Goal: Information Seeking & Learning: Learn about a topic

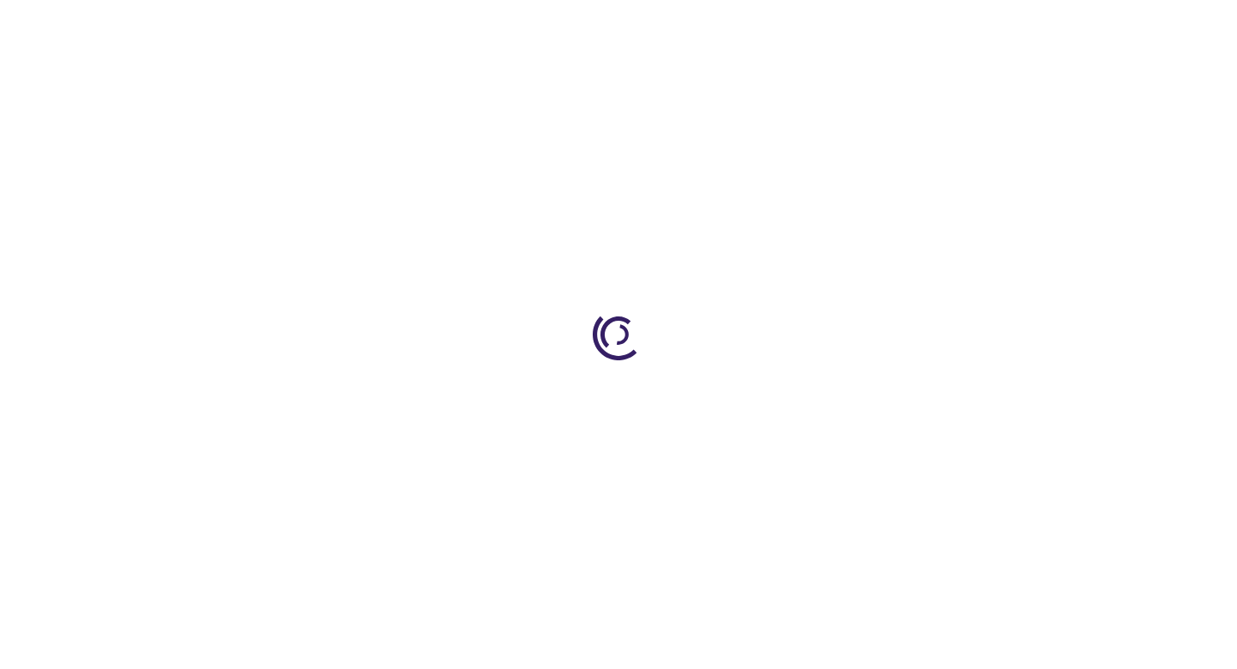
type input "0"
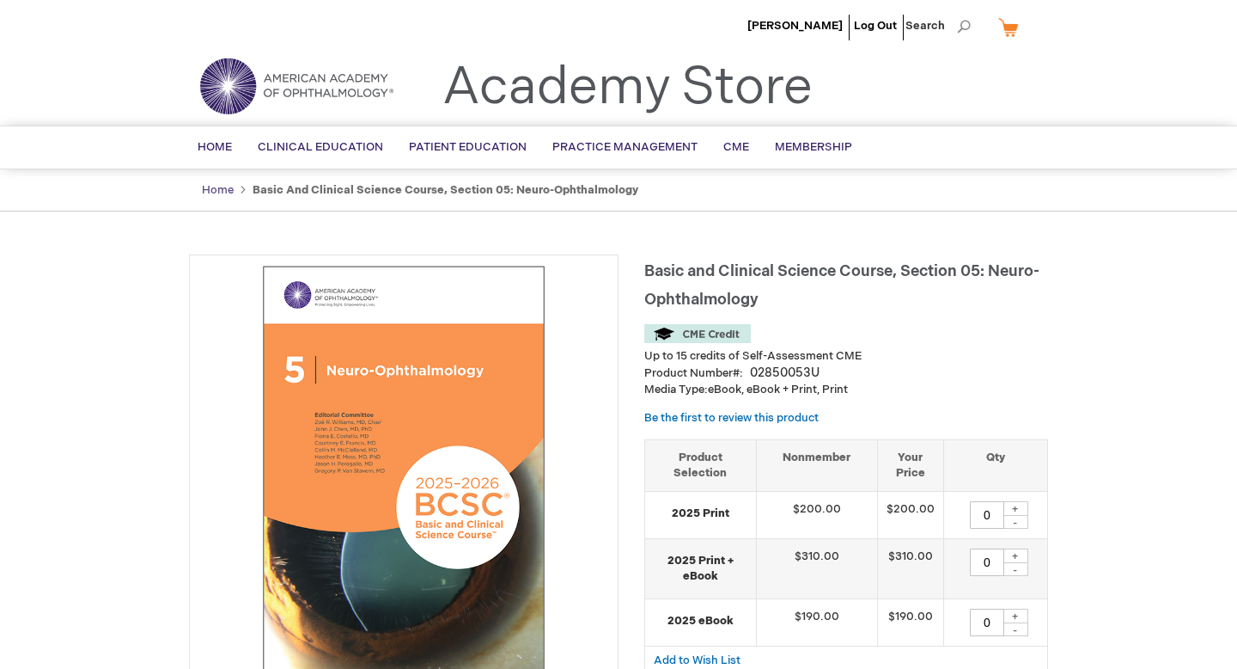
click at [221, 192] on link "Home" at bounding box center [218, 190] width 32 height 14
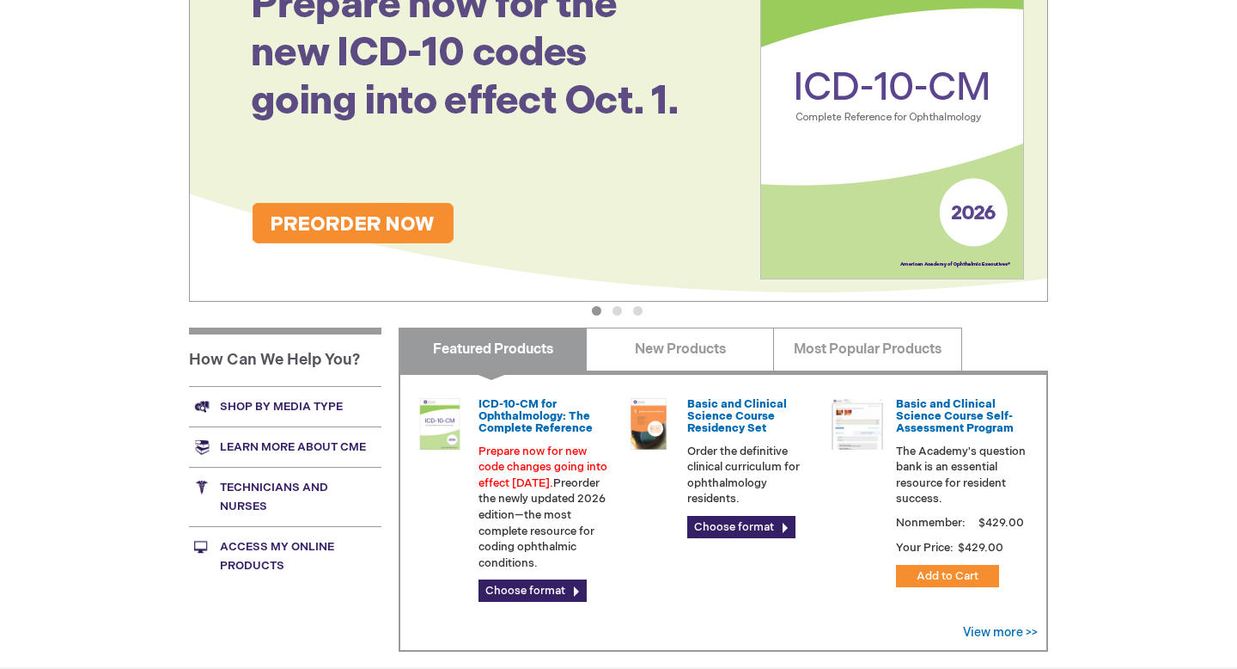
scroll to position [557, 0]
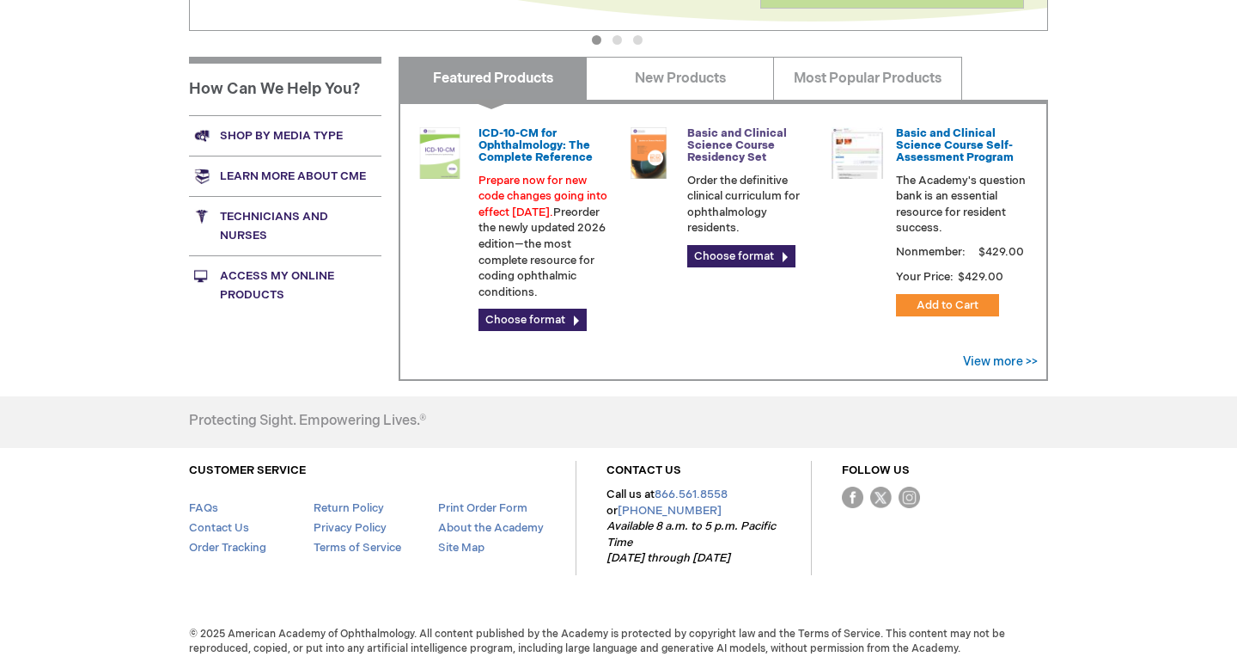
click at [738, 141] on link "Basic and Clinical Science Course Residency Set" at bounding box center [737, 145] width 100 height 39
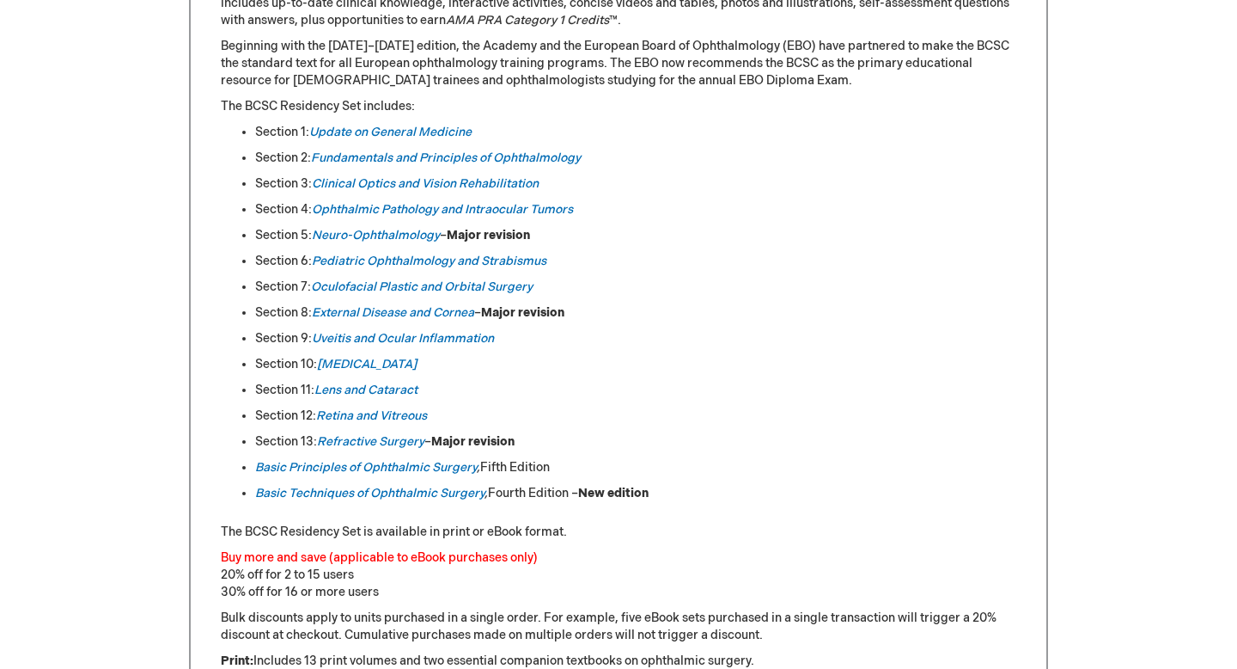
scroll to position [836, 0]
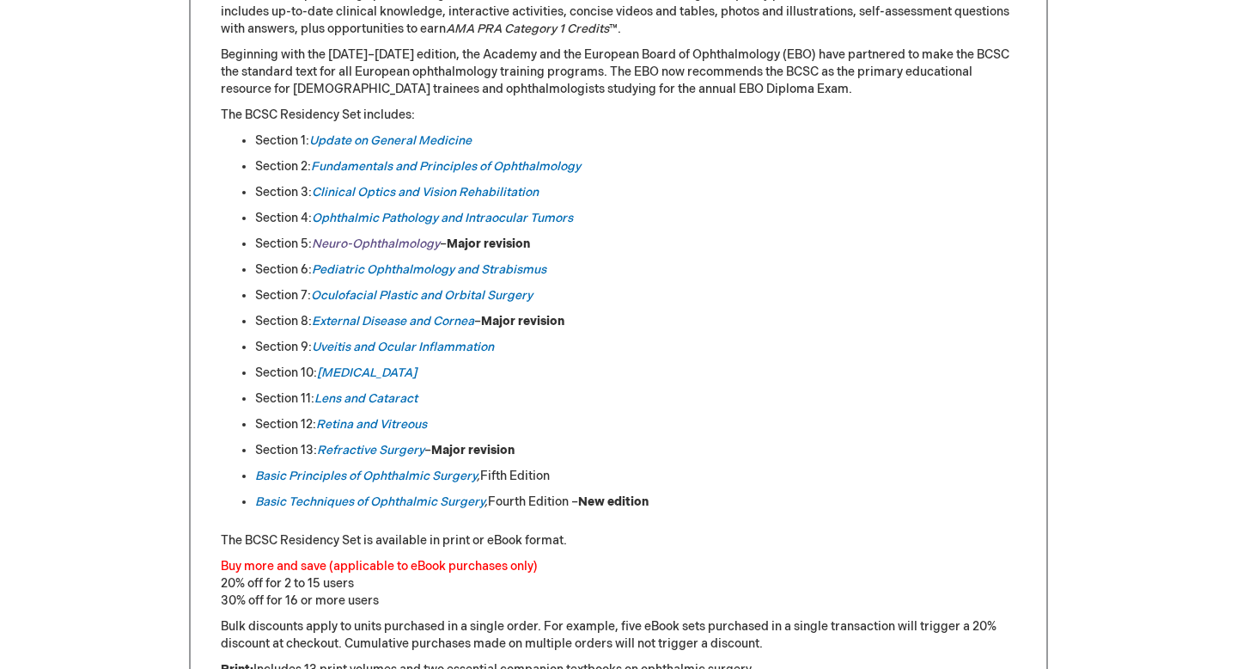
click at [376, 241] on em "Neuro-Ophthalmology" at bounding box center [376, 243] width 128 height 15
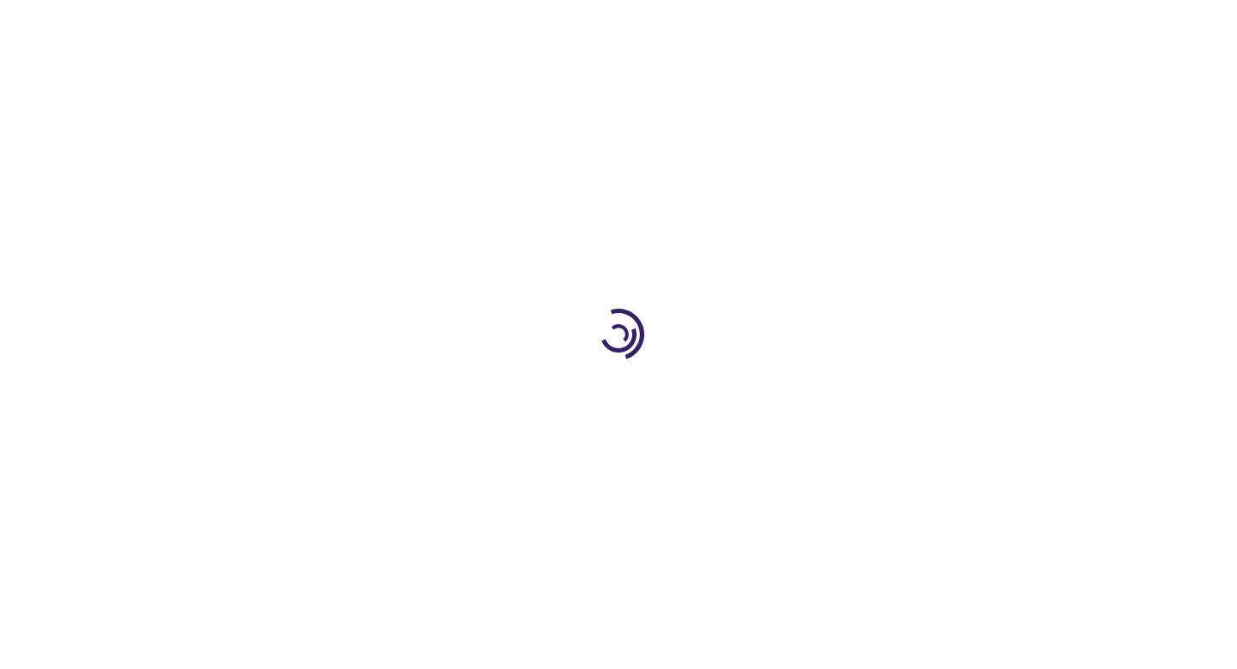
scroll to position [834, 0]
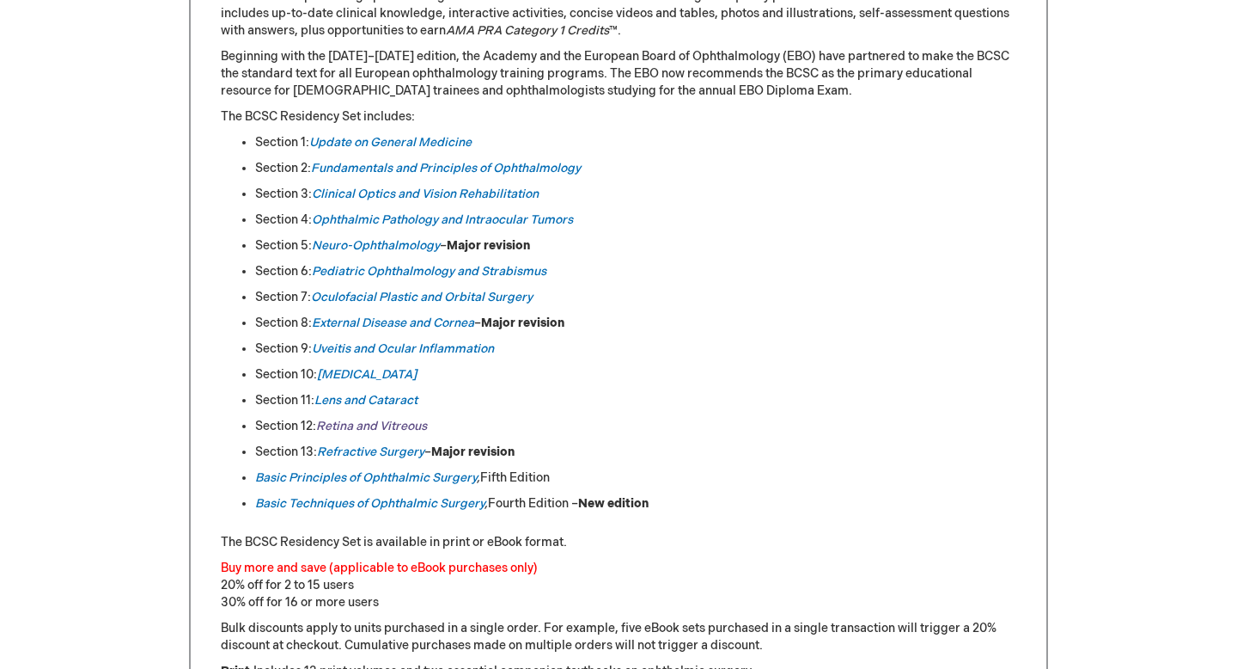
click at [374, 425] on link "Retina and Vitreous" at bounding box center [371, 425] width 111 height 15
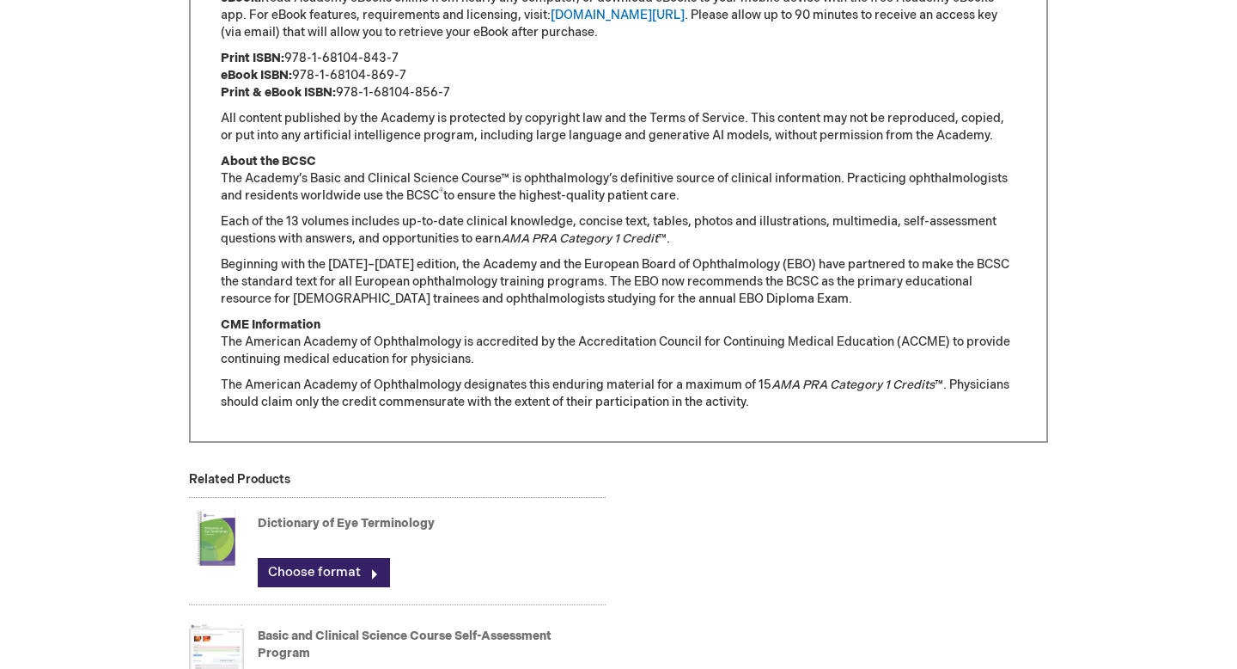
scroll to position [519, 0]
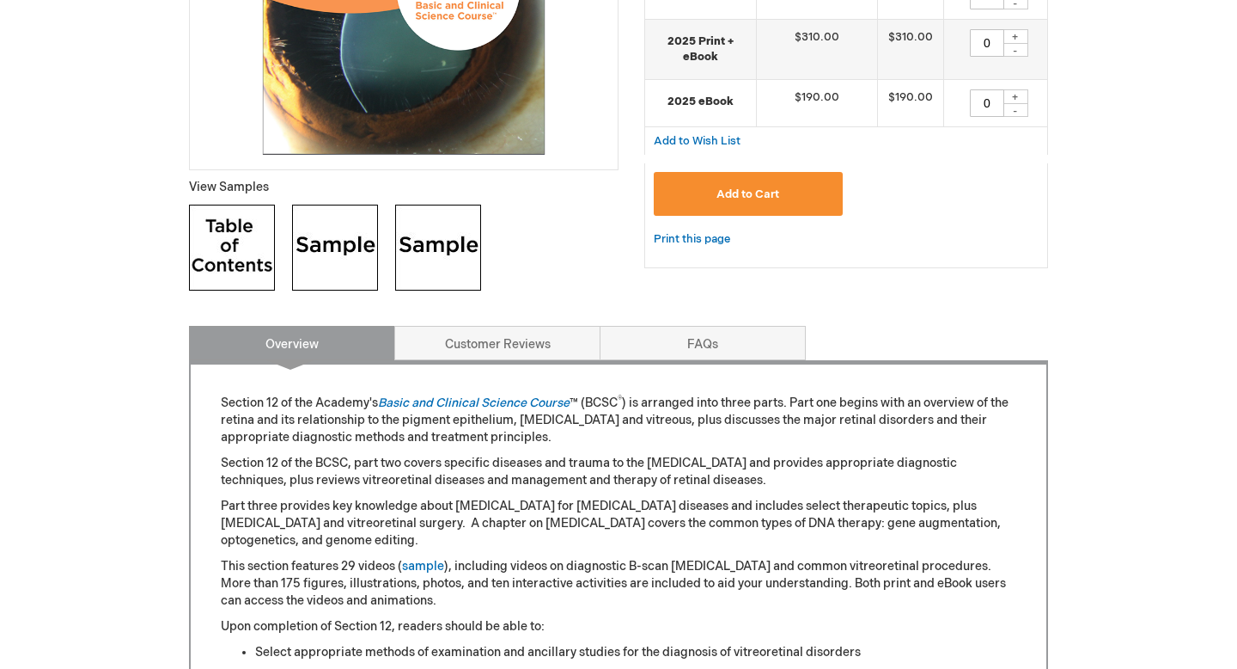
click at [247, 246] on img at bounding box center [232, 248] width 86 height 86
click at [237, 256] on img at bounding box center [232, 248] width 86 height 86
